Goal: Task Accomplishment & Management: Use online tool/utility

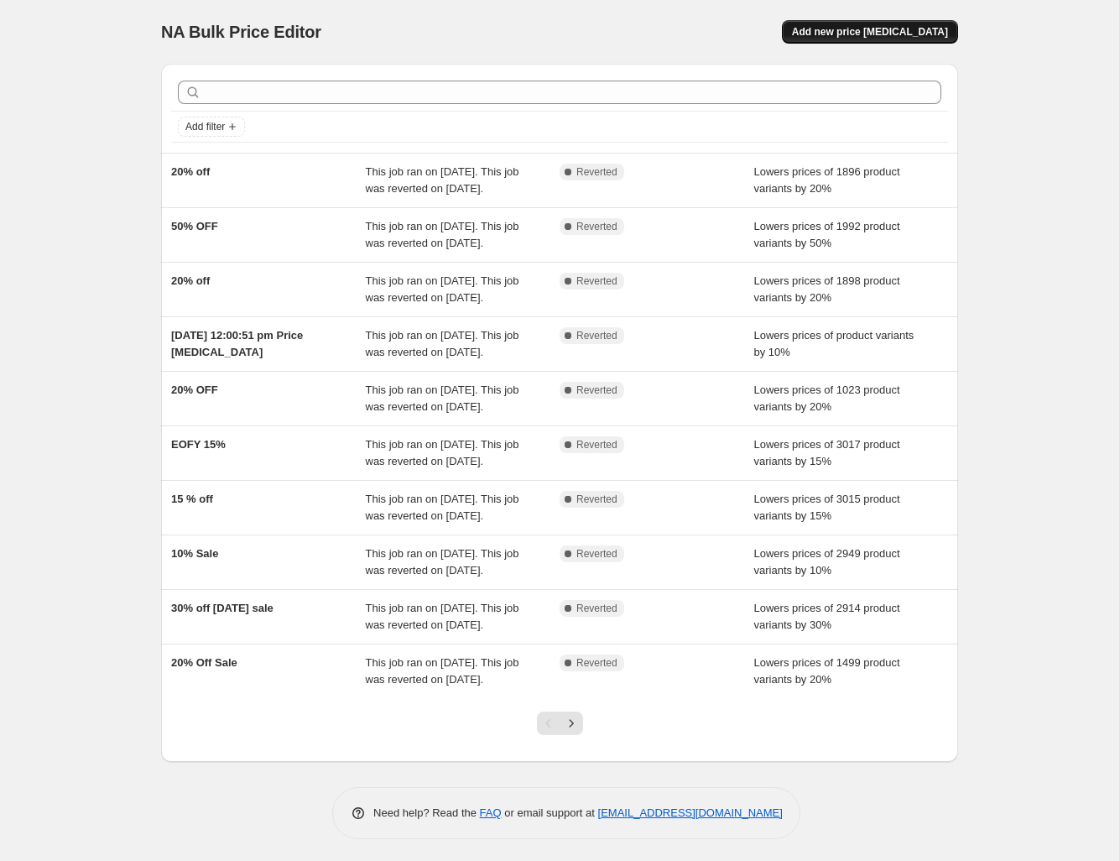
click at [920, 32] on span "Add new price [MEDICAL_DATA]" at bounding box center [870, 31] width 156 height 13
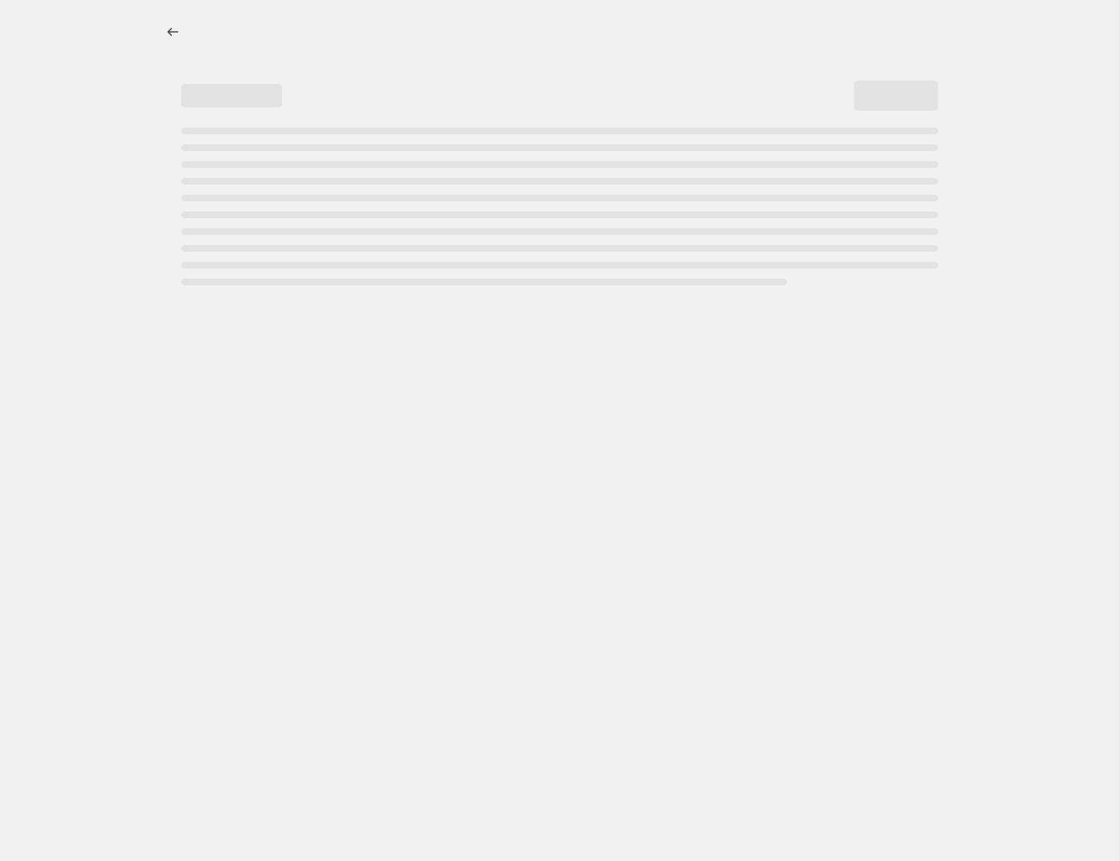
select select "percentage"
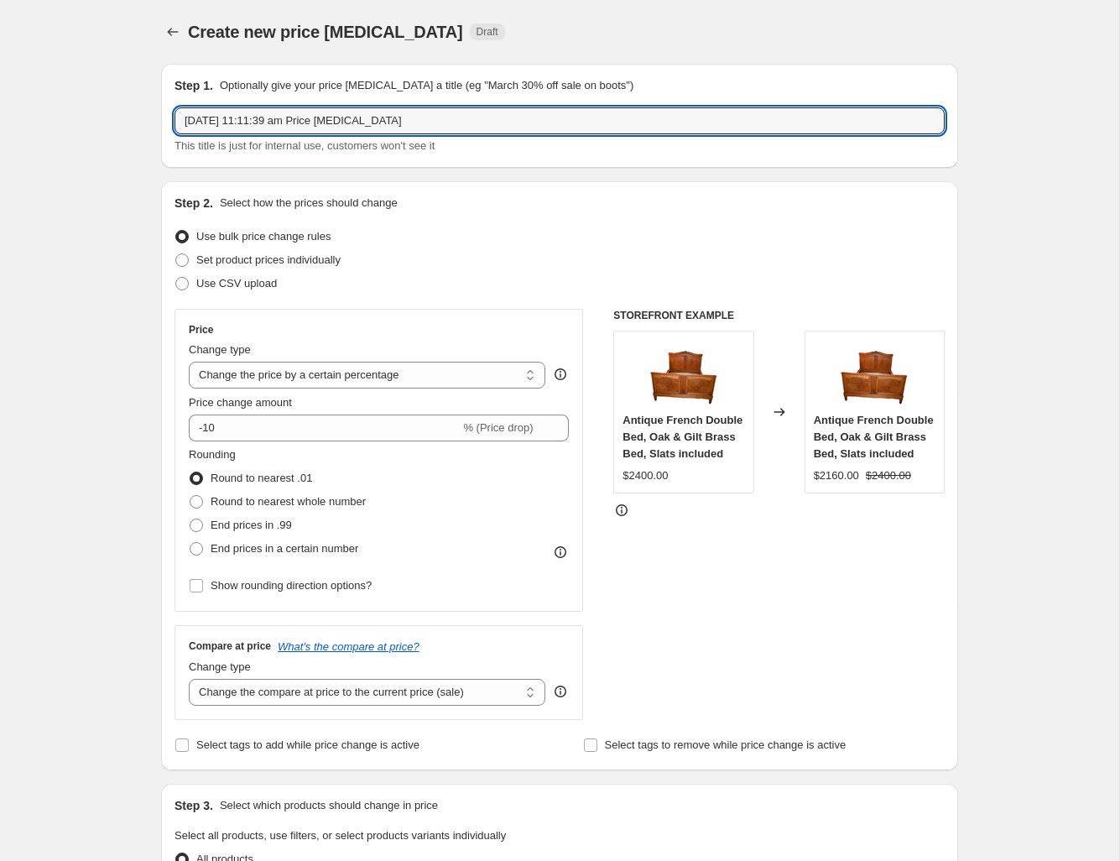
drag, startPoint x: 430, startPoint y: 126, endPoint x: -16, endPoint y: 76, distance: 449.1
click at [0, 76] on html "Home Settings Plans Skip to content Create new price change job. This page is r…" at bounding box center [560, 430] width 1120 height 861
type input "50% off"
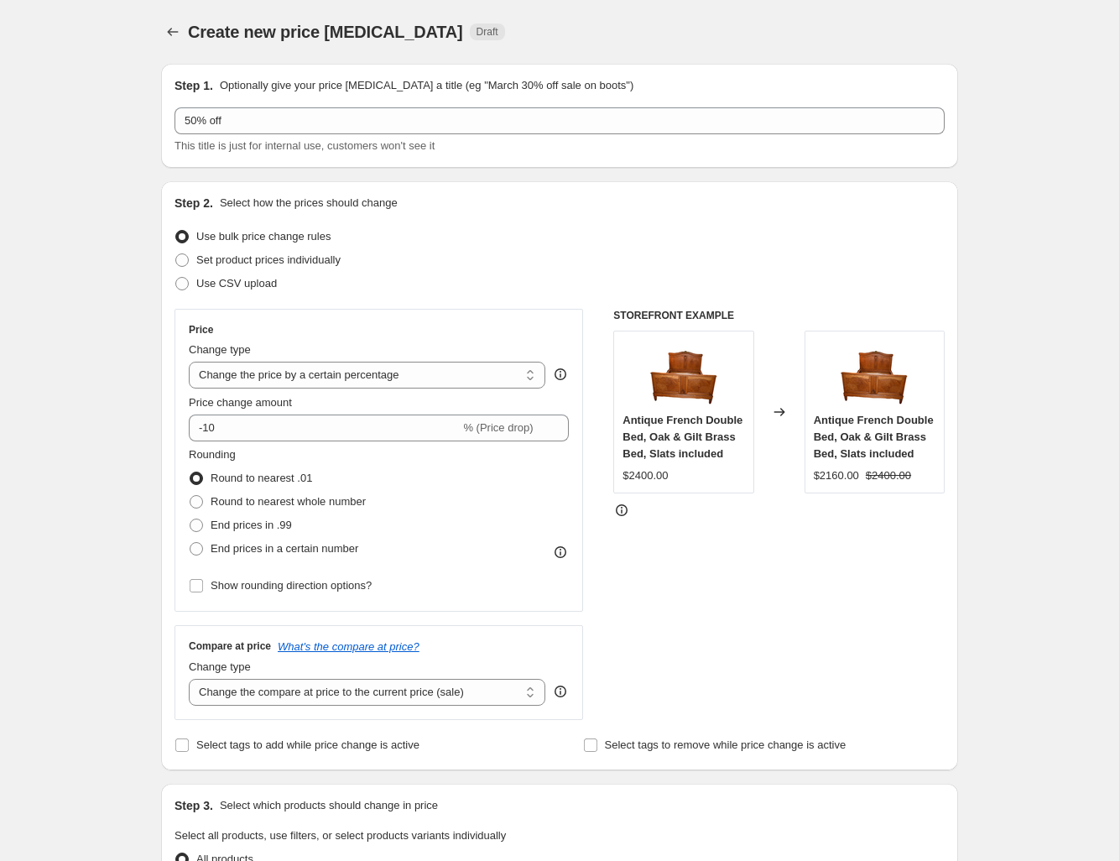
click at [487, 215] on div "Step 2. Select how the prices should change Use bulk price change rules Set pro…" at bounding box center [560, 476] width 770 height 562
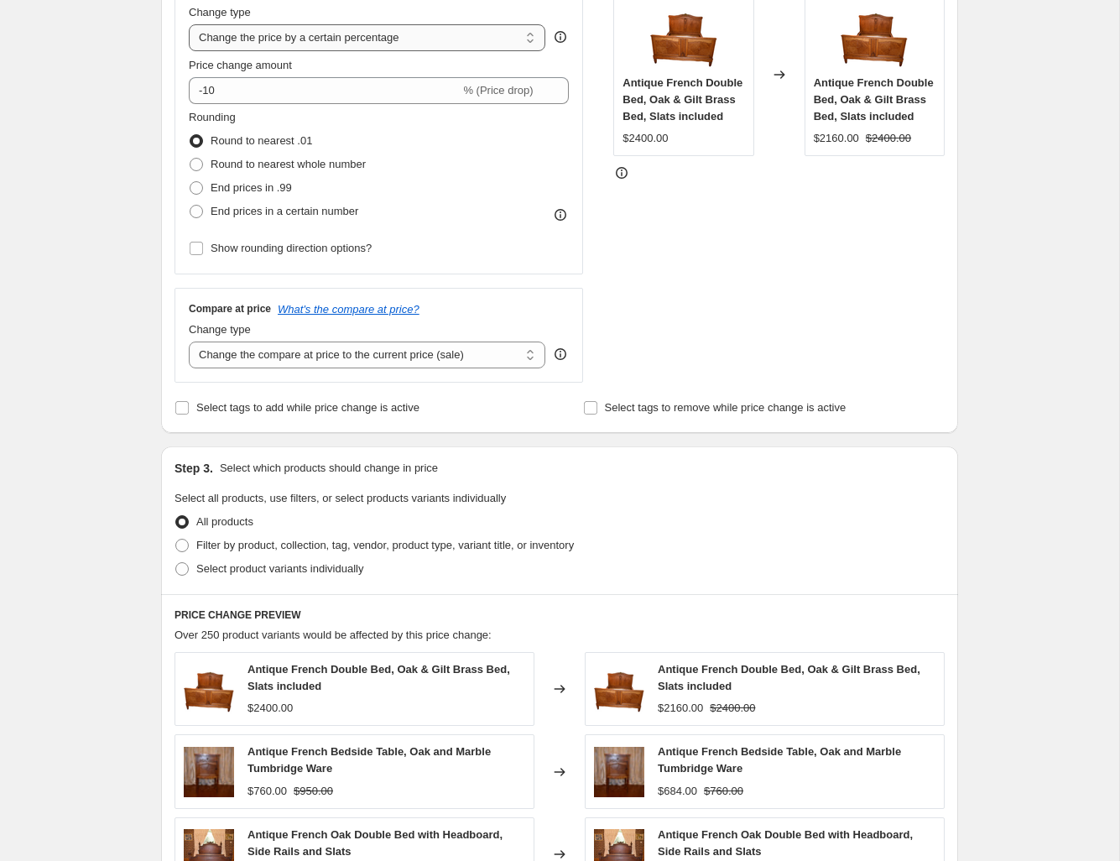
scroll to position [272, 0]
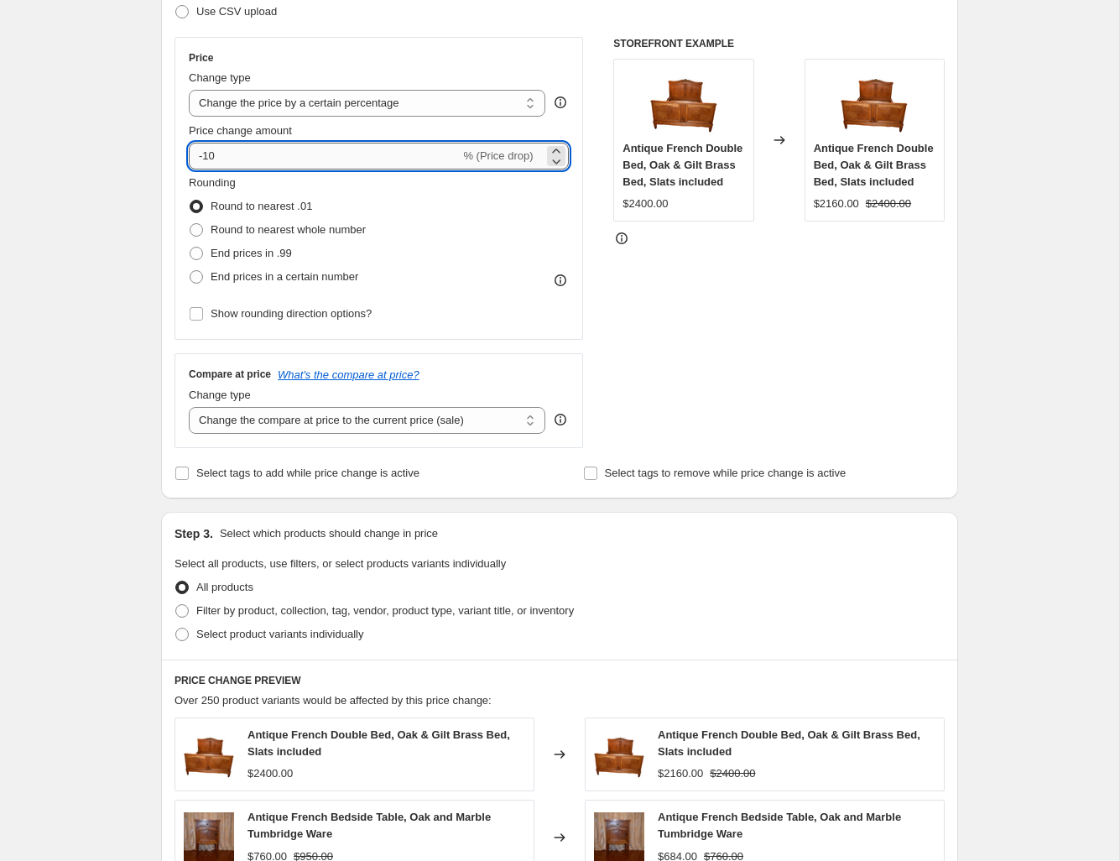
click at [233, 152] on input "-10" at bounding box center [324, 156] width 271 height 27
type input "-1"
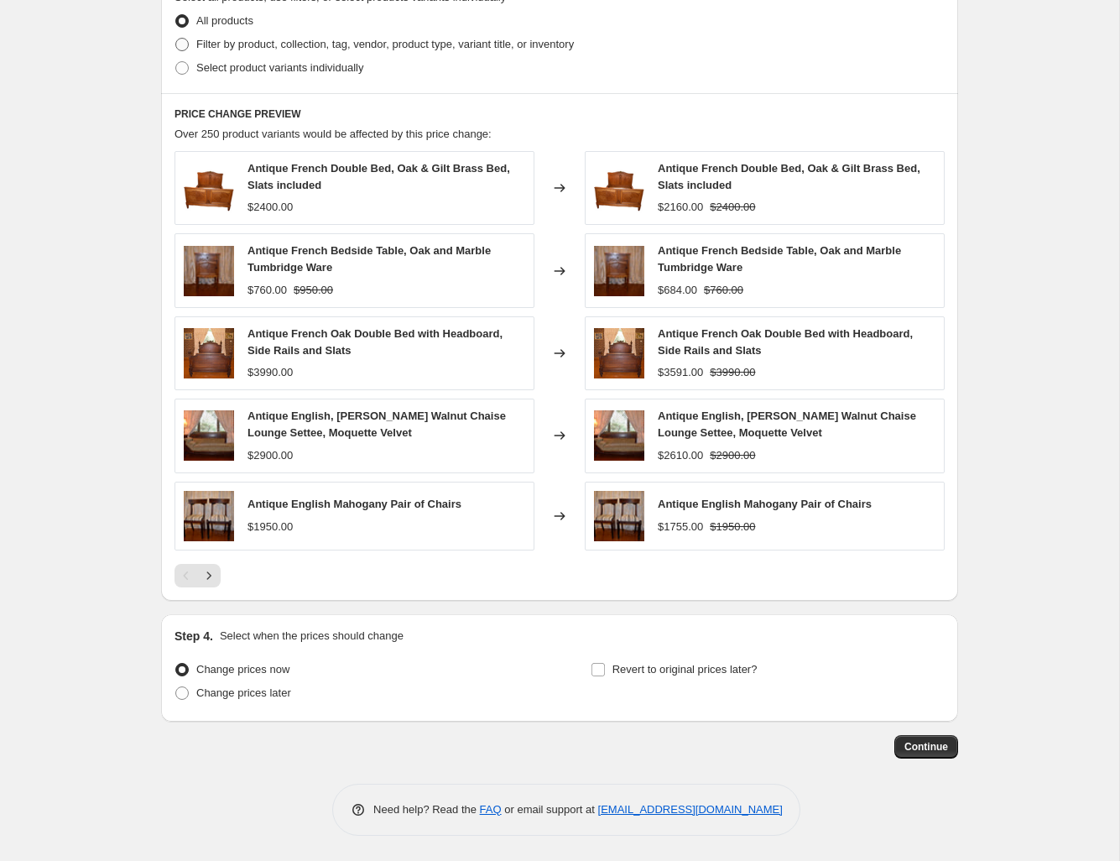
scroll to position [838, 0]
type input "-50"
click at [602, 671] on input "Revert to original prices later?" at bounding box center [597, 669] width 13 height 13
checkbox input "true"
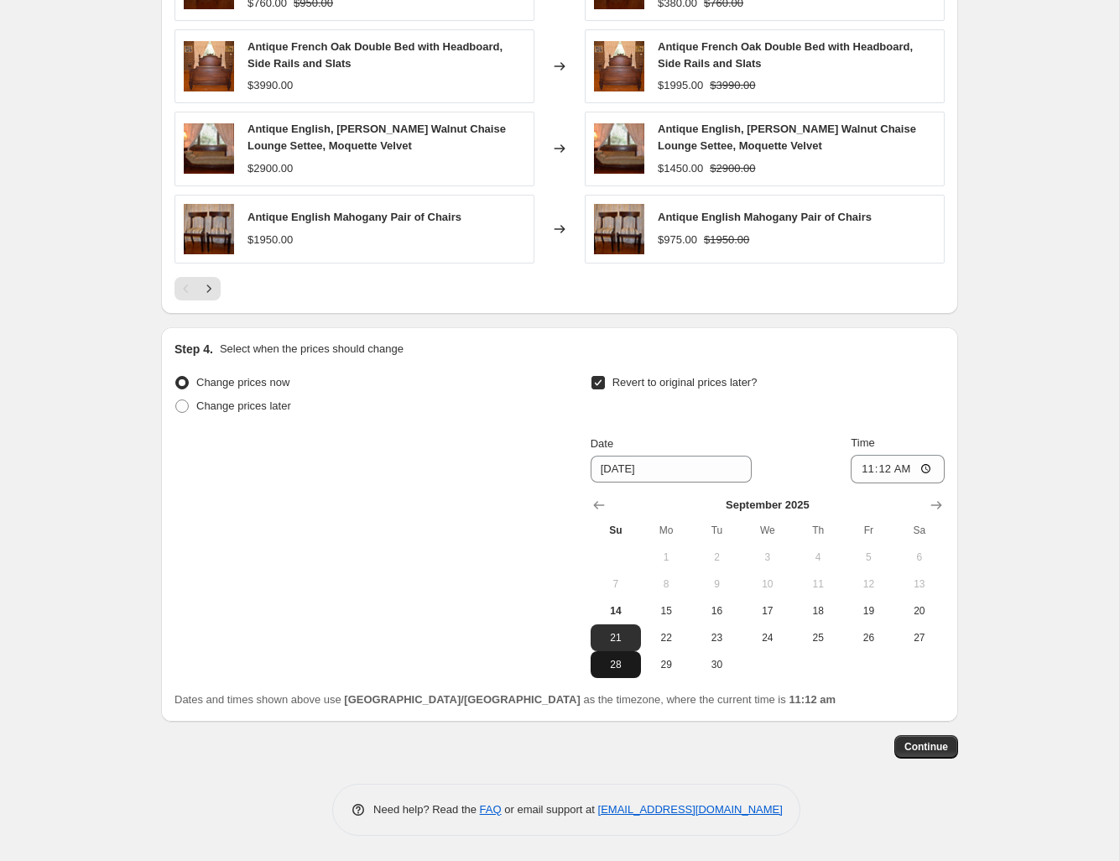
scroll to position [1127, 0]
click at [609, 636] on span "21" at bounding box center [615, 637] width 37 height 13
click at [928, 470] on input "11:12" at bounding box center [898, 469] width 94 height 29
click at [910, 473] on input "23:12" at bounding box center [898, 469] width 94 height 29
type input "23:59"
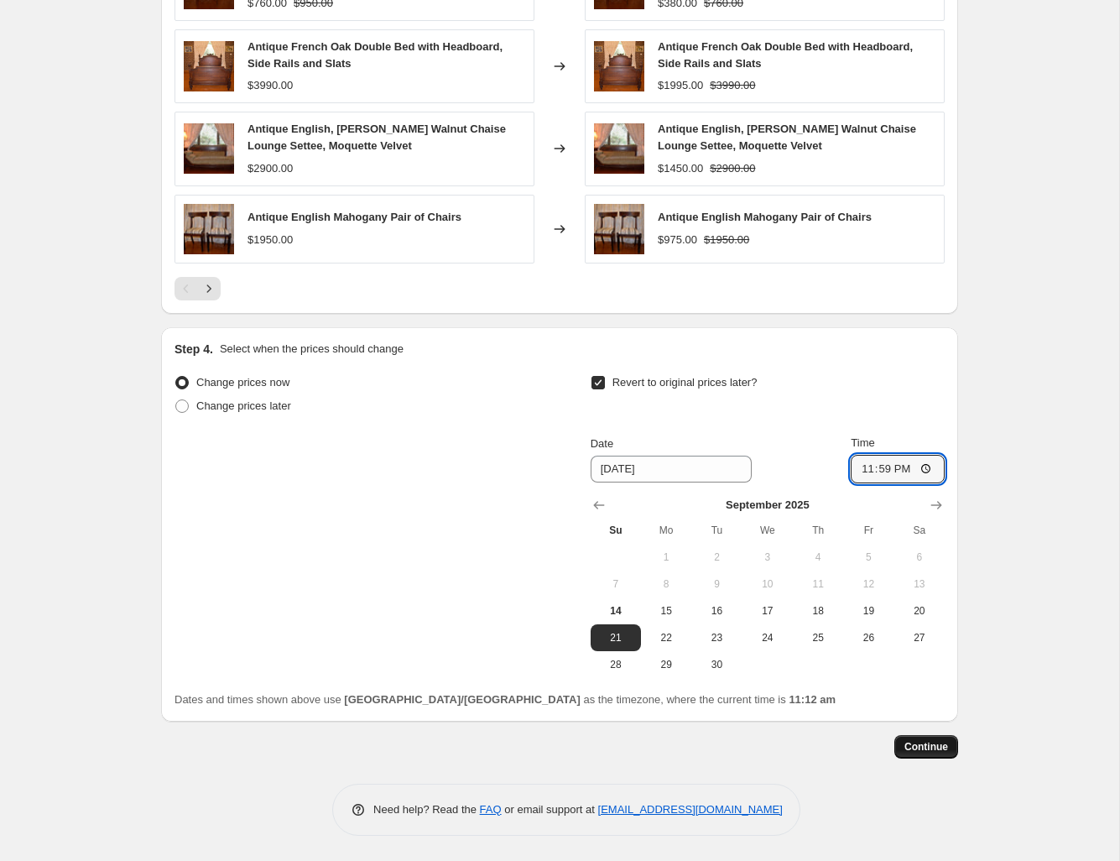
click at [938, 747] on span "Continue" at bounding box center [926, 746] width 44 height 13
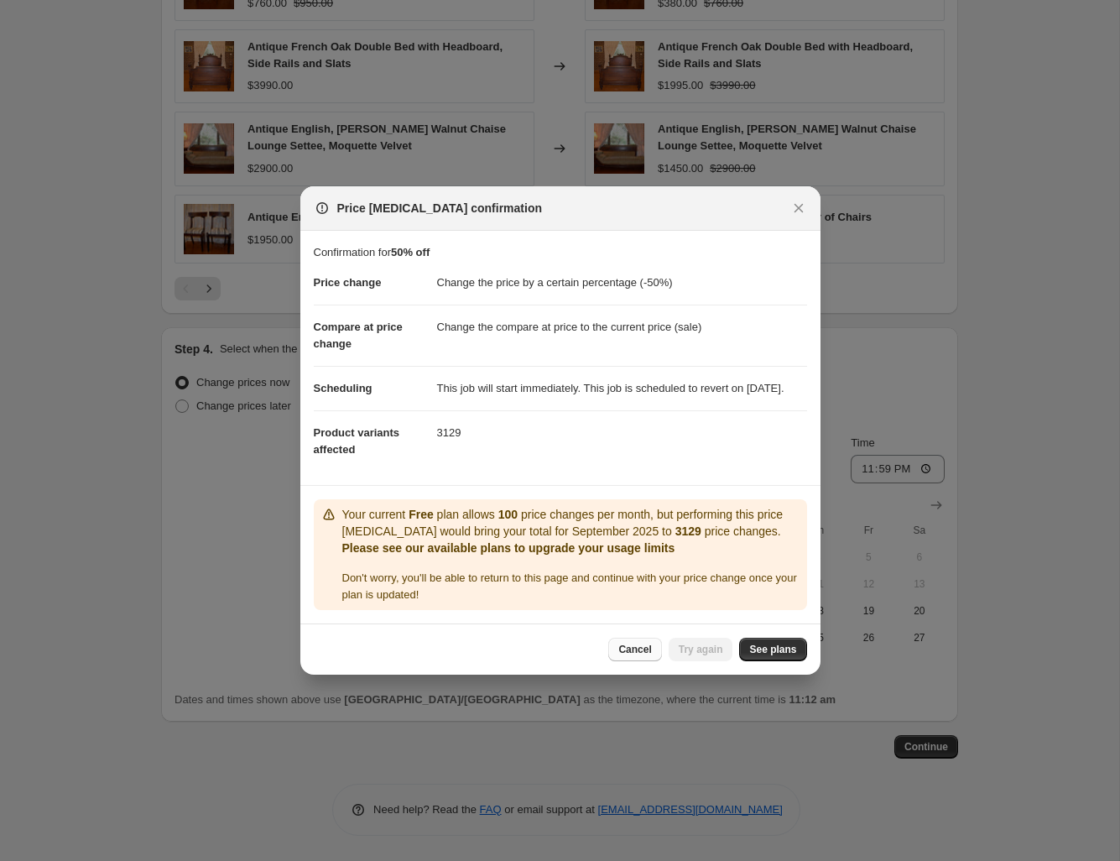
click at [634, 656] on span "Cancel" at bounding box center [634, 649] width 33 height 13
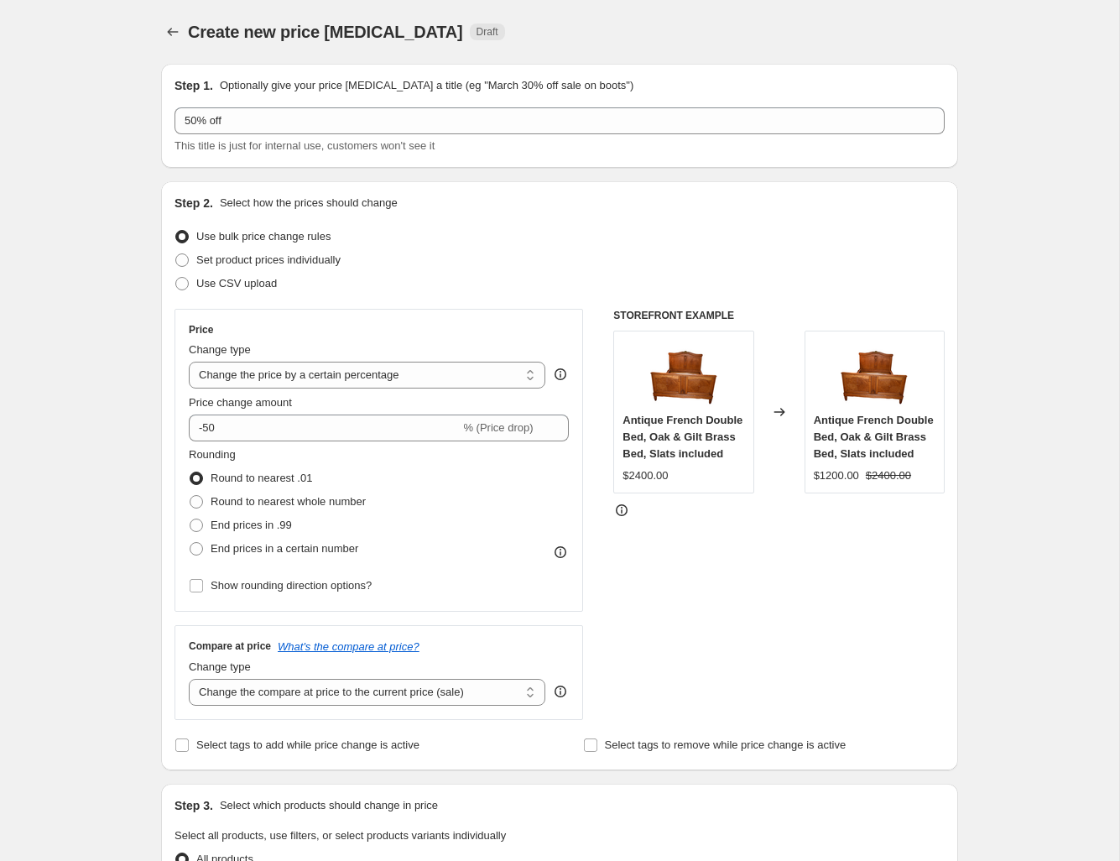
scroll to position [0, 0]
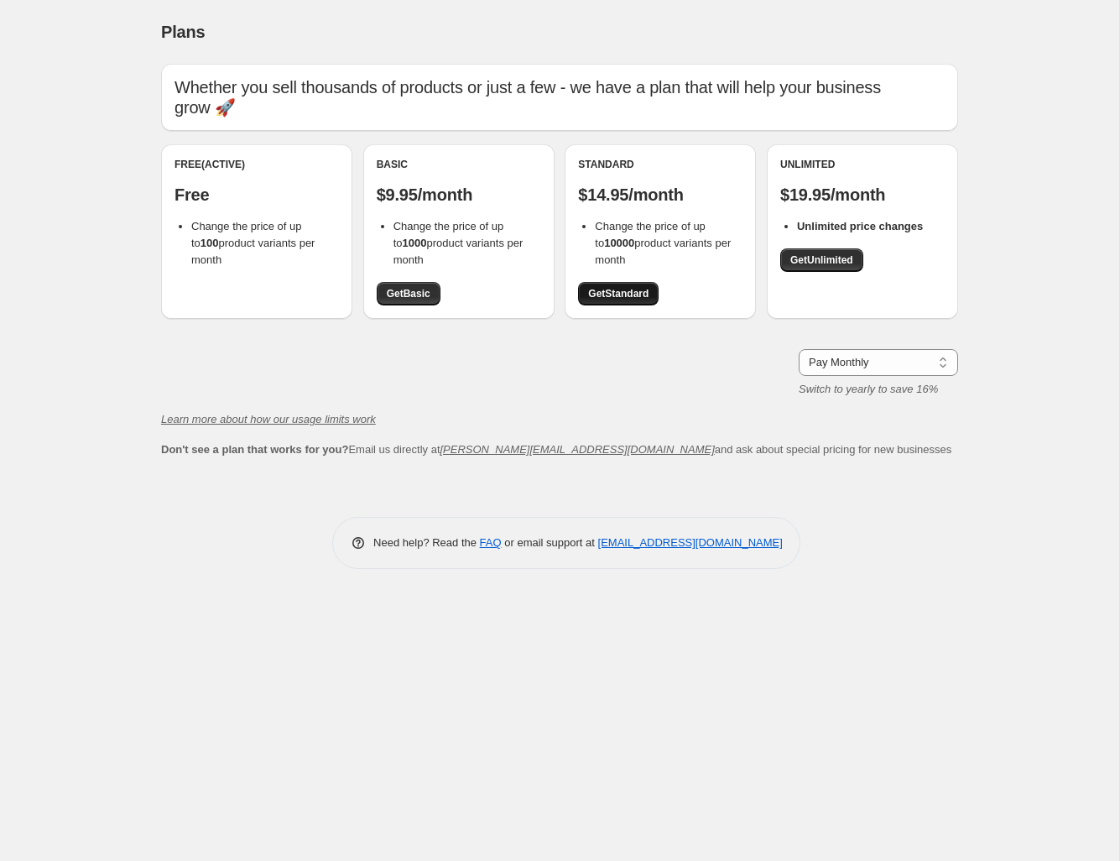
click at [621, 287] on span "Get Standard" at bounding box center [618, 293] width 60 height 13
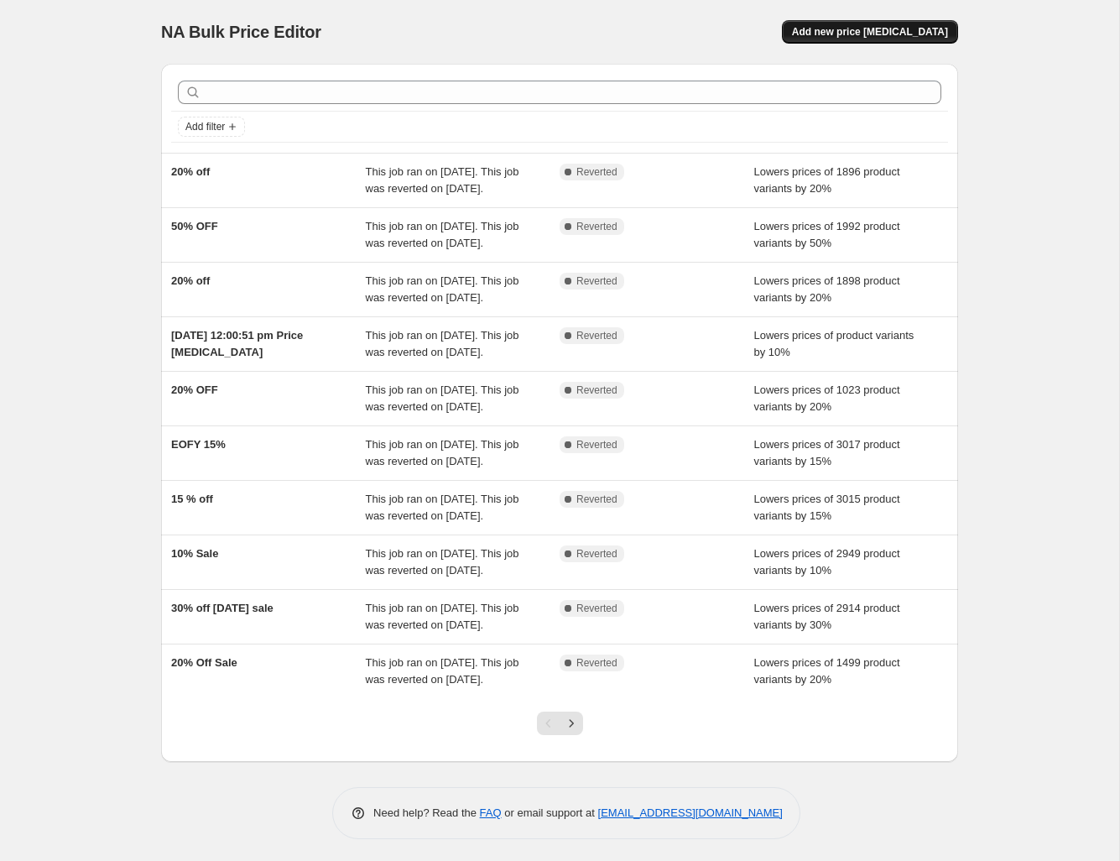
click at [898, 23] on button "Add new price [MEDICAL_DATA]" at bounding box center [870, 31] width 176 height 23
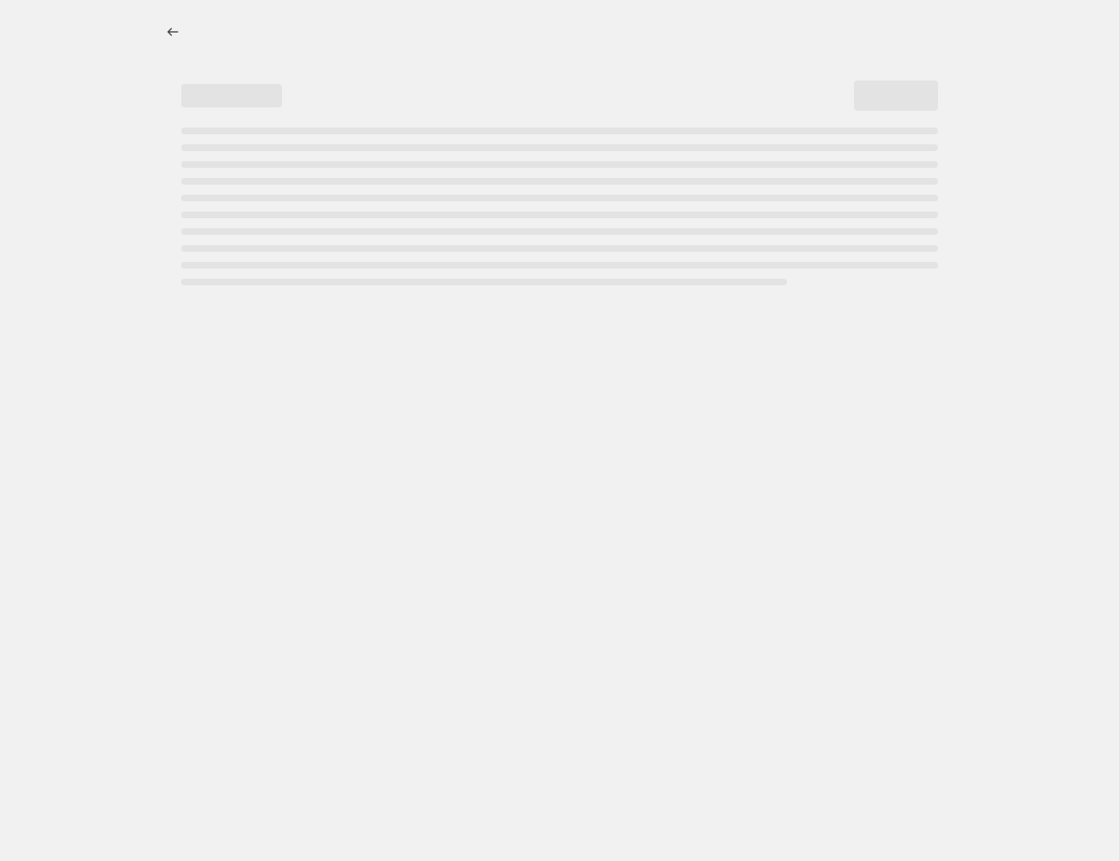
select select "percentage"
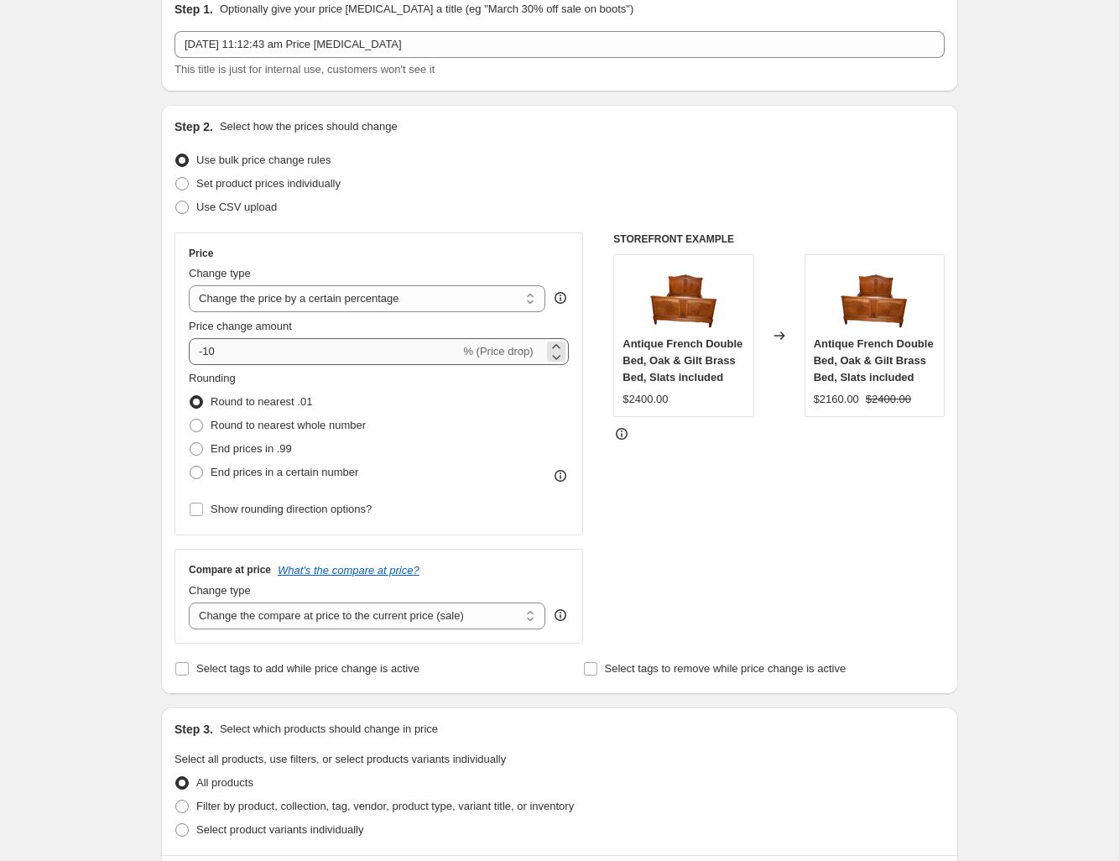
scroll to position [80, 0]
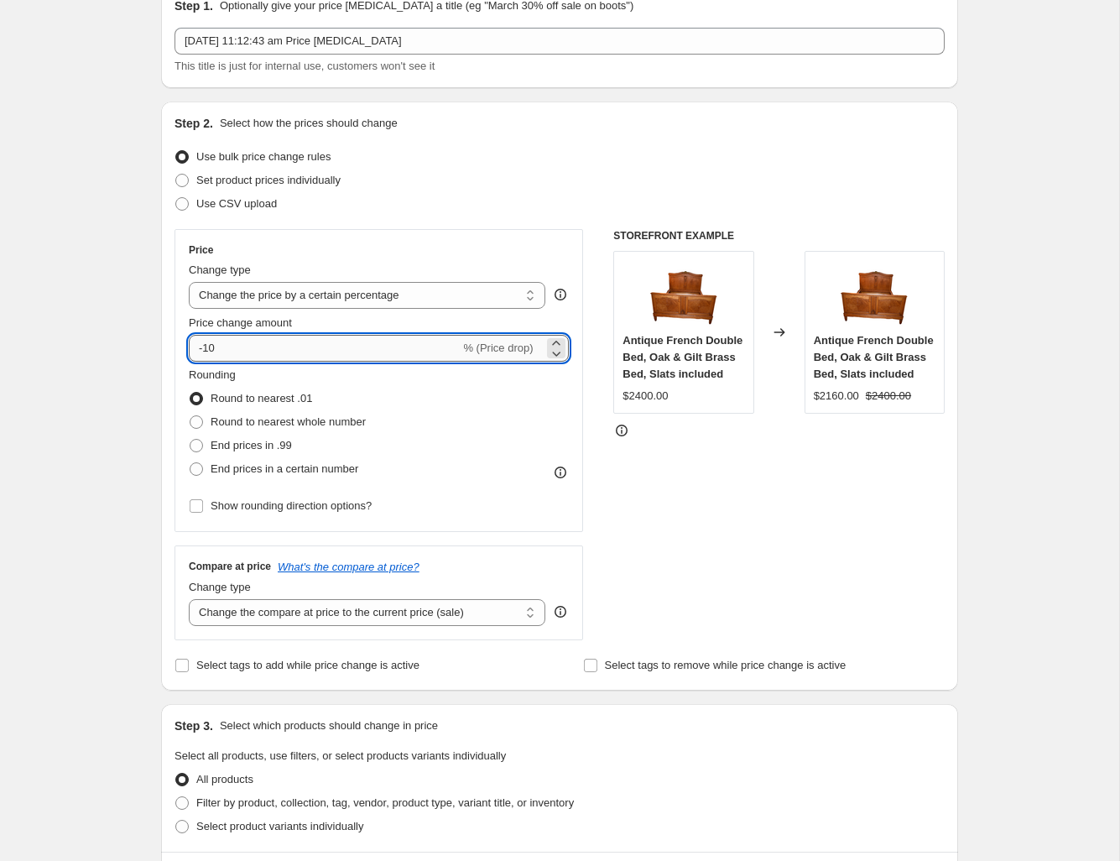
click at [266, 355] on input "-10" at bounding box center [324, 348] width 271 height 27
type input "-1"
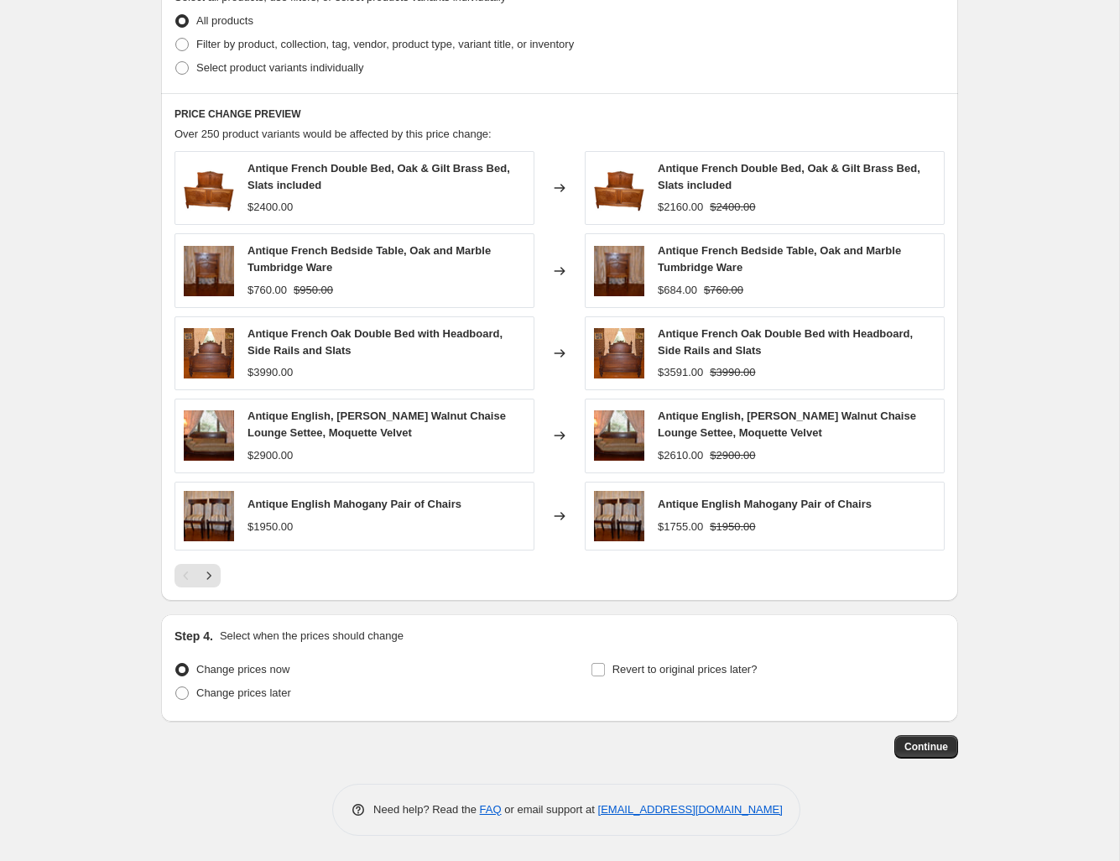
scroll to position [838, 0]
type input "-50"
click at [598, 669] on input "Revert to original prices later?" at bounding box center [597, 669] width 13 height 13
checkbox input "true"
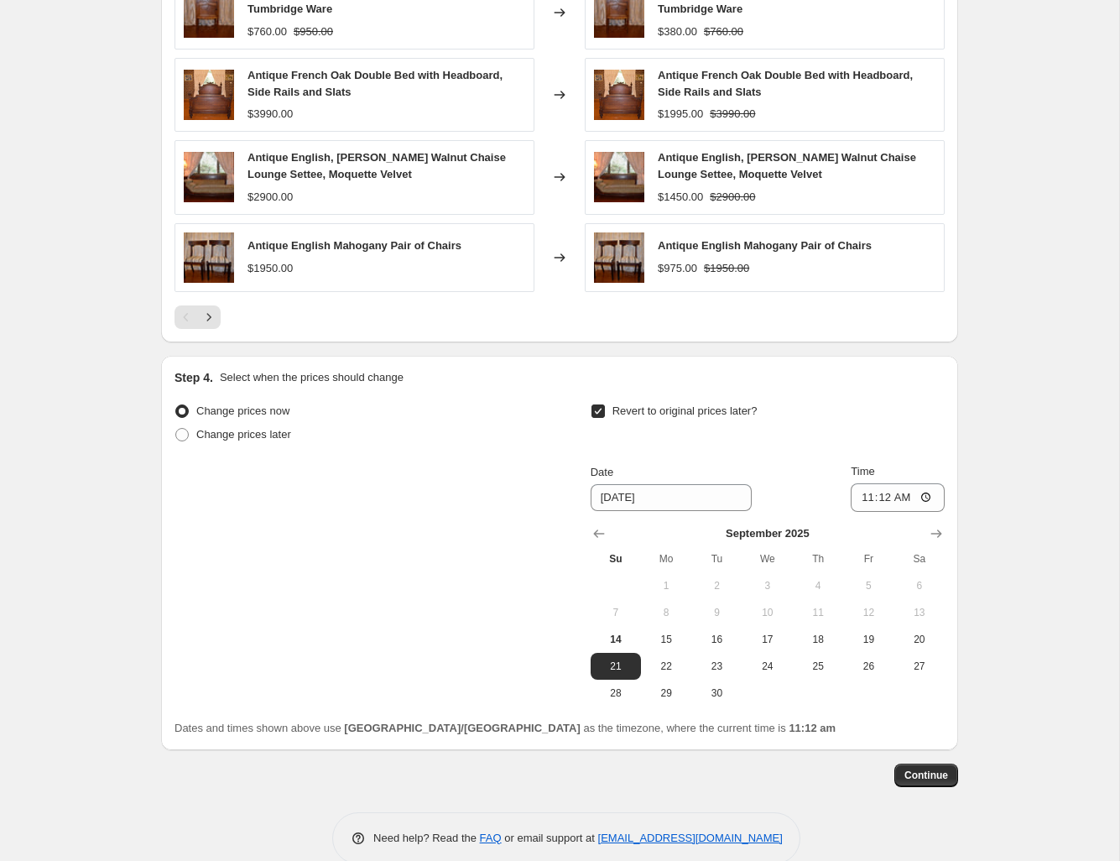
scroll to position [1098, 0]
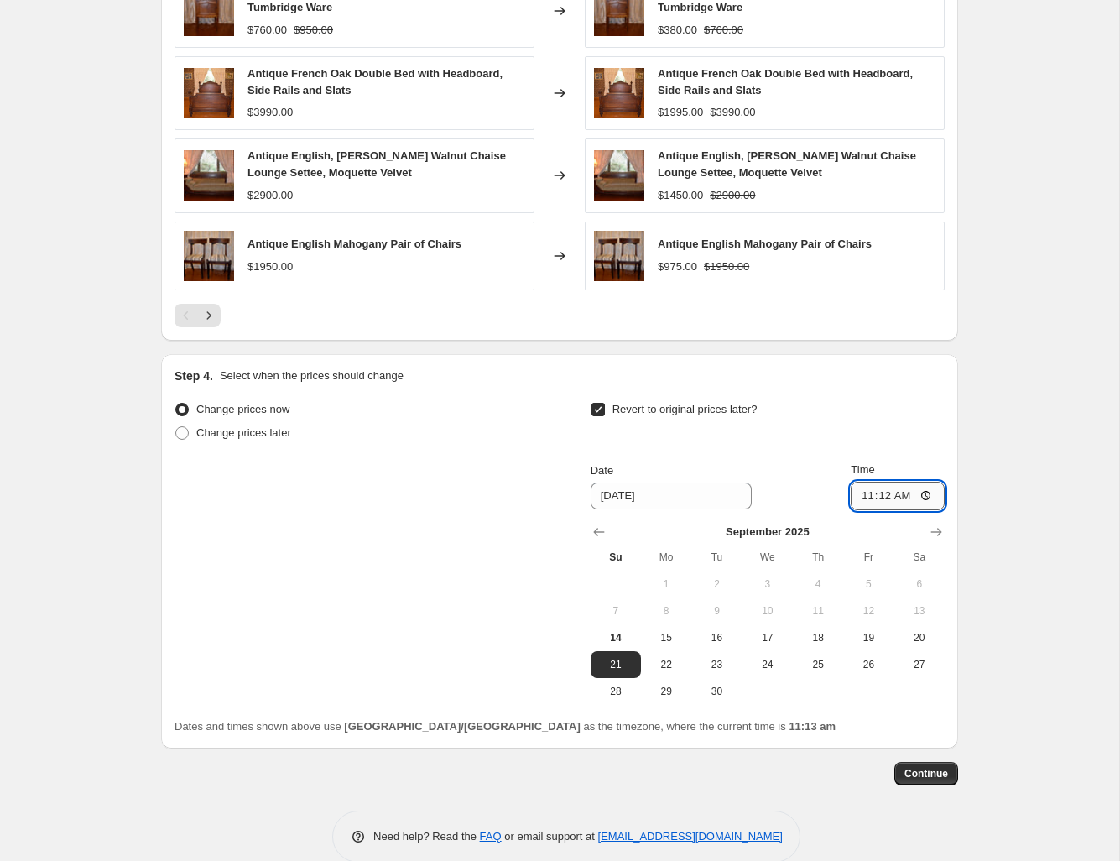
click at [909, 495] on input "11:12" at bounding box center [898, 496] width 94 height 29
drag, startPoint x: 925, startPoint y: 495, endPoint x: 966, endPoint y: 521, distance: 48.6
click at [925, 495] on input "11:59" at bounding box center [898, 496] width 94 height 29
type input "23:59"
click at [915, 778] on span "Continue" at bounding box center [926, 773] width 44 height 13
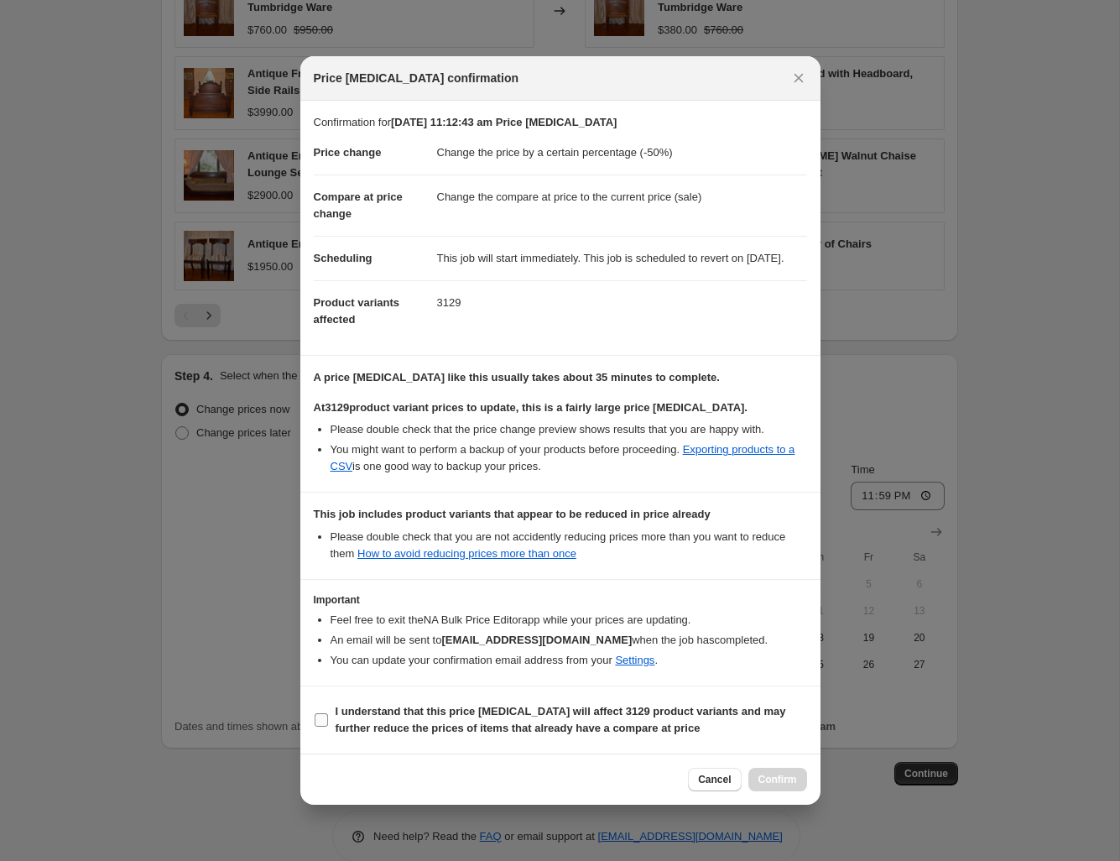
drag, startPoint x: 320, startPoint y: 724, endPoint x: 358, endPoint y: 735, distance: 40.1
click at [320, 724] on input "I understand that this price [MEDICAL_DATA] will affect 3129 product variants a…" at bounding box center [321, 719] width 13 height 13
checkbox input "true"
click at [758, 778] on button "Confirm" at bounding box center [777, 779] width 59 height 23
